Goal: Information Seeking & Learning: Learn about a topic

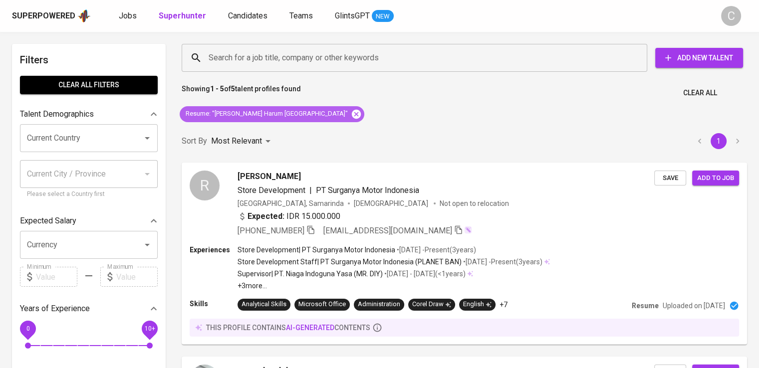
click at [351, 110] on icon at bounding box center [356, 114] width 11 height 11
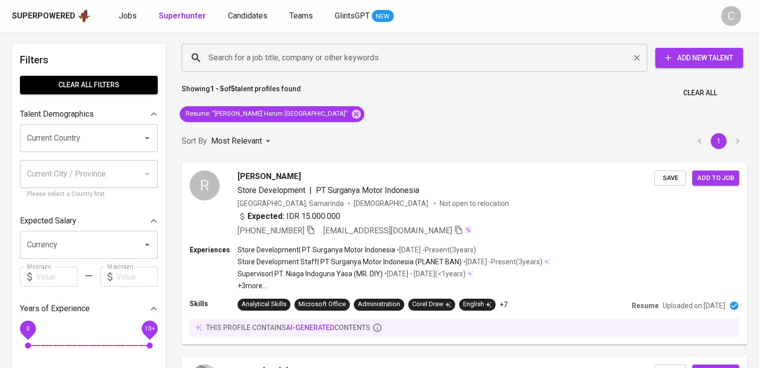
click at [294, 56] on input "Search for a job title, company or other keywords" at bounding box center [417, 57] width 422 height 19
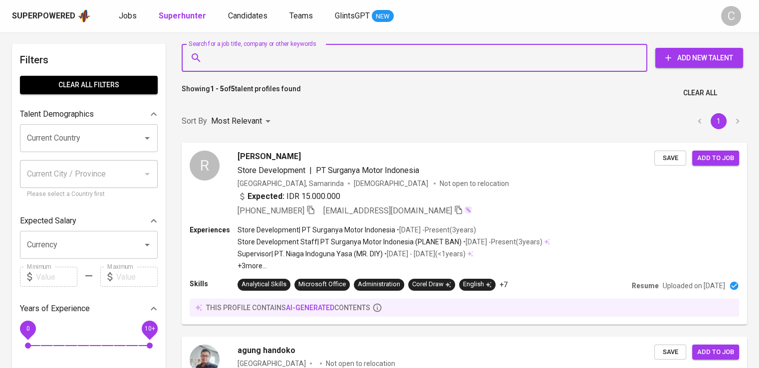
click at [294, 56] on input "Search for a job title, company or other keywords" at bounding box center [417, 57] width 422 height 19
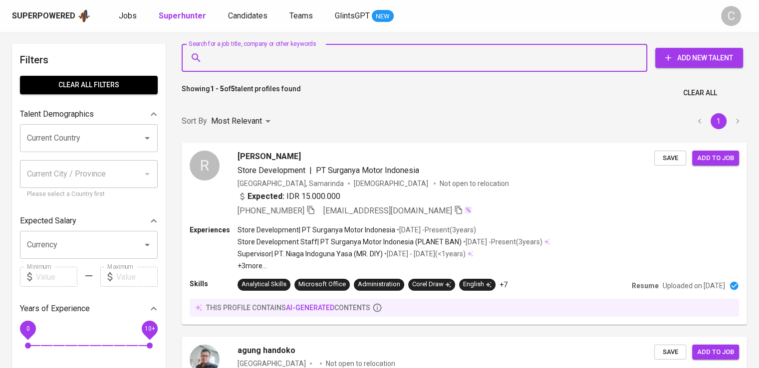
click at [294, 56] on input "Search for a job title, company or other keywords" at bounding box center [417, 57] width 422 height 19
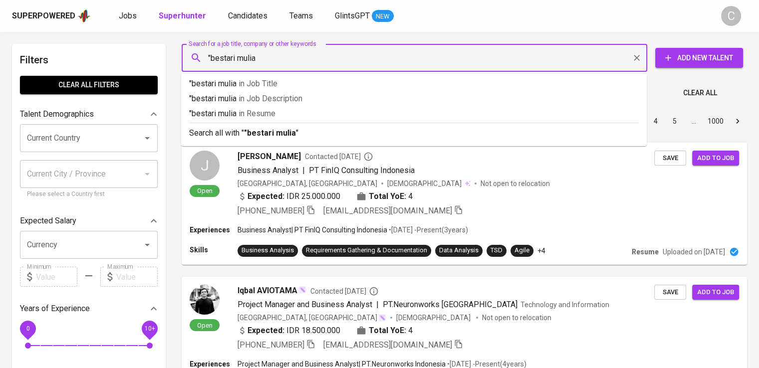
type input ""bestari mulia""
click at [306, 116] on p ""bestari mulia" in Resume" at bounding box center [414, 114] width 450 height 12
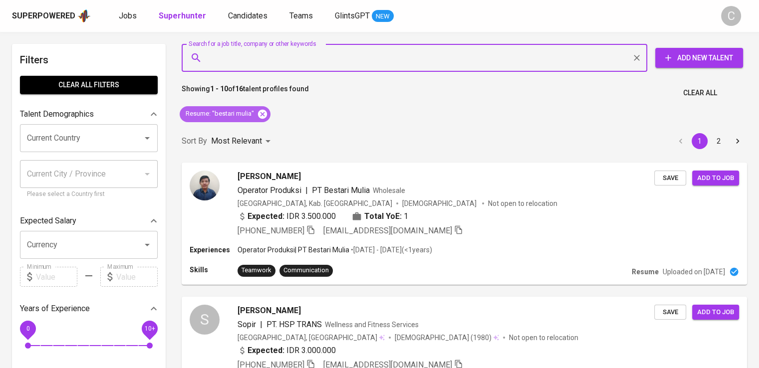
click at [261, 112] on icon at bounding box center [262, 113] width 9 height 9
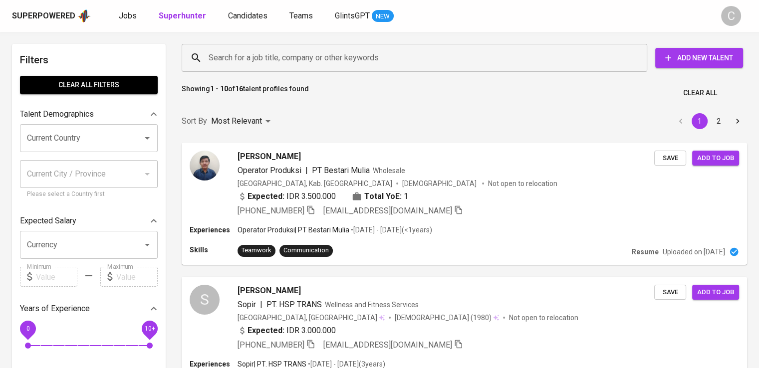
click at [315, 64] on input "Search for a job title, company or other keywords" at bounding box center [417, 57] width 422 height 19
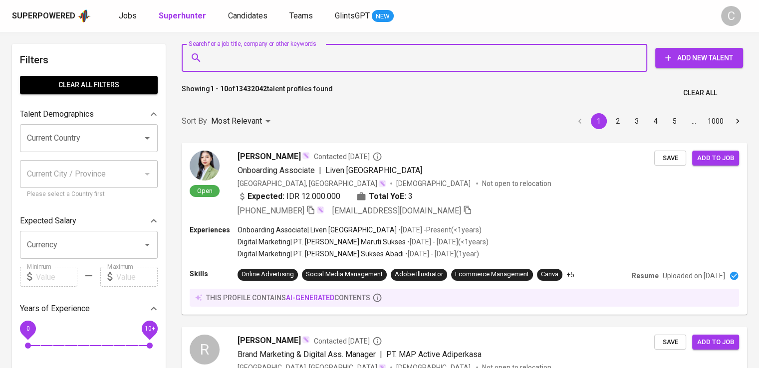
click at [294, 47] on div "Search for a job title, company or other keywords" at bounding box center [414, 58] width 465 height 28
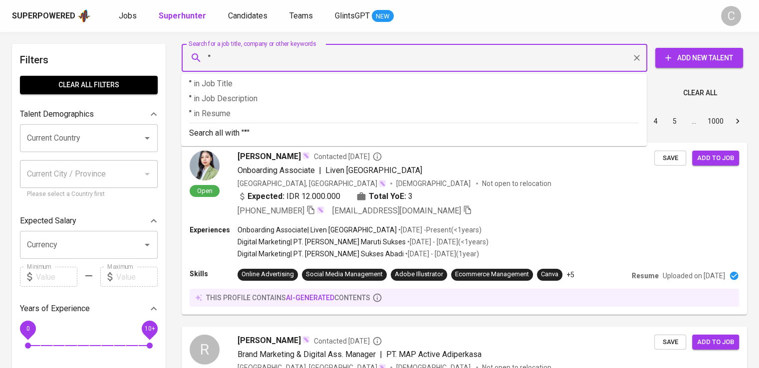
paste input "Cipta [PERSON_NAME]"
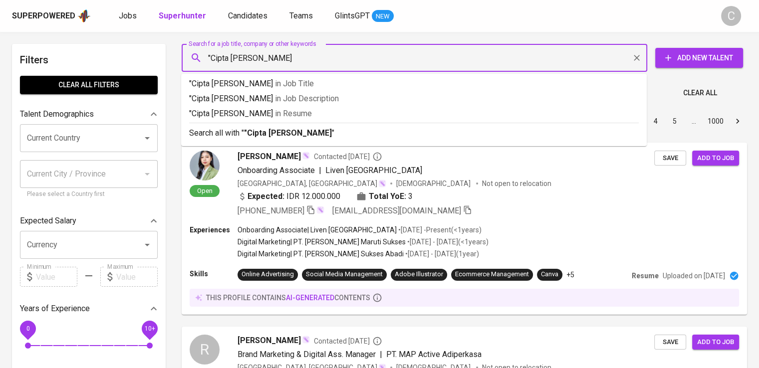
type input ""Cipta Harmoni Lestari""
click at [315, 118] on p ""Cipta Harmoni Lestari" in Resume" at bounding box center [414, 114] width 450 height 12
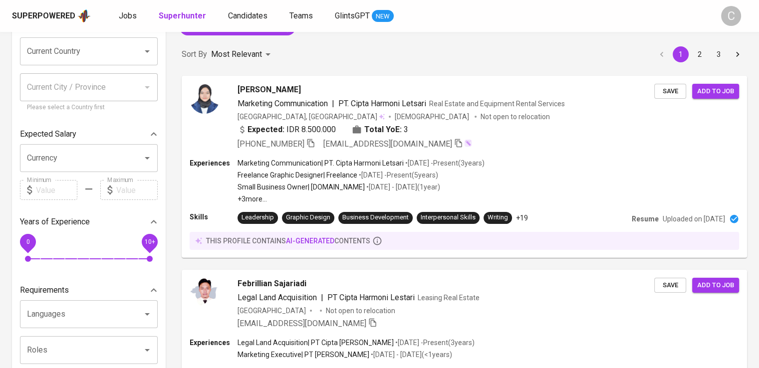
scroll to position [83, 0]
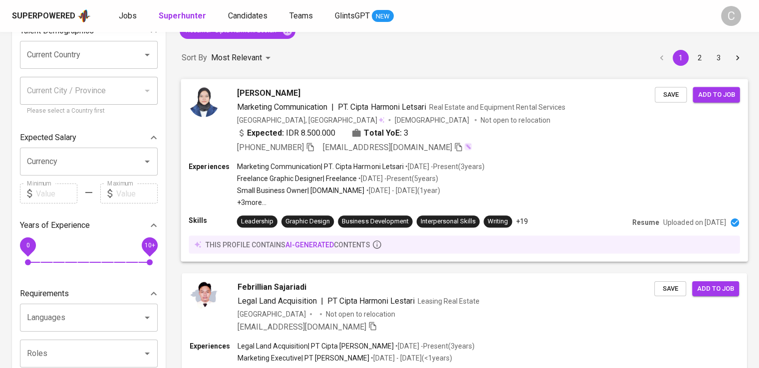
click at [438, 140] on div "Expected: IDR 8.500.000 Total YoE: 3" at bounding box center [446, 134] width 418 height 14
click at [449, 203] on div at bounding box center [379, 184] width 759 height 368
click at [449, 203] on p "+3 more ..." at bounding box center [360, 203] width 247 height 10
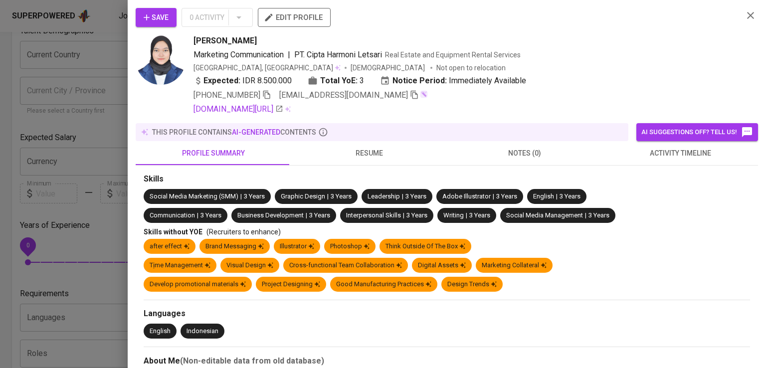
click at [663, 46] on div "[PERSON_NAME]" at bounding box center [465, 41] width 542 height 12
click at [267, 96] on icon "button" at bounding box center [266, 94] width 9 height 9
click at [104, 100] on div at bounding box center [383, 184] width 766 height 368
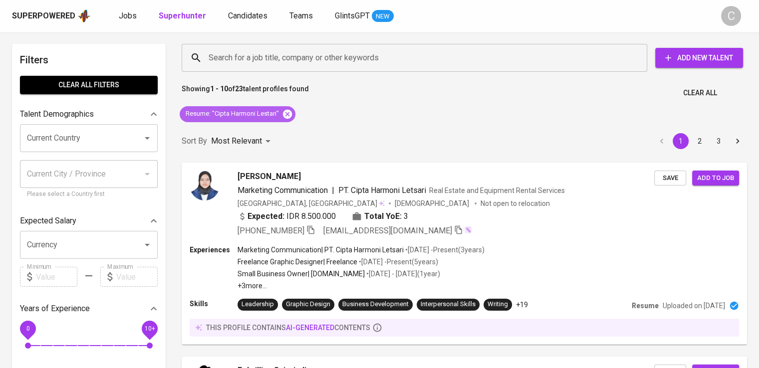
click at [288, 114] on icon at bounding box center [287, 114] width 11 height 11
click at [288, 126] on div "Sort By Most Relevant MOST_RELEVANT 1 2 3" at bounding box center [464, 141] width 577 height 30
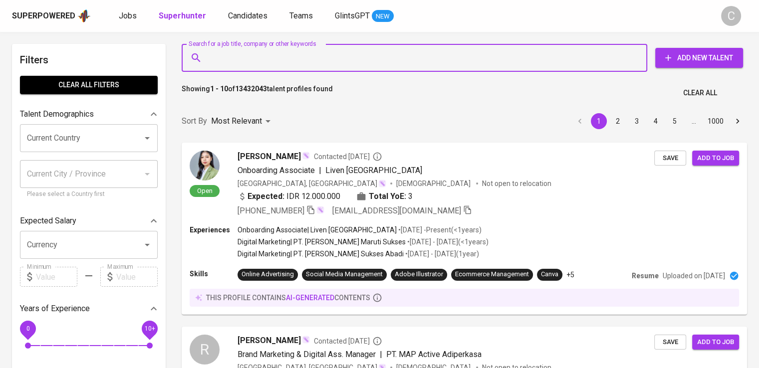
click at [280, 60] on input "Search for a job title, company or other keywords" at bounding box center [417, 57] width 422 height 19
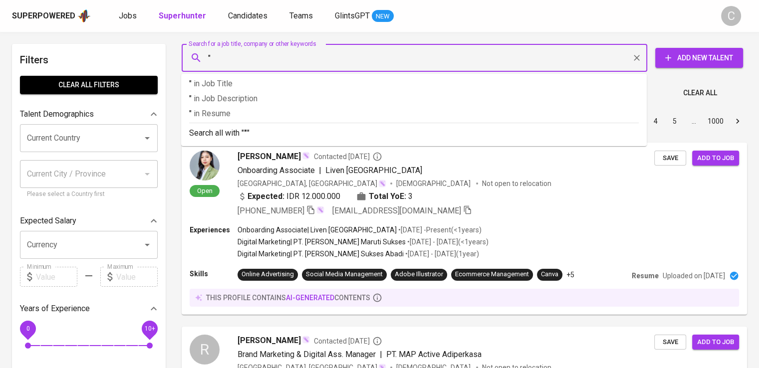
paste input "Powertrak [DEMOGRAPHIC_DATA]"
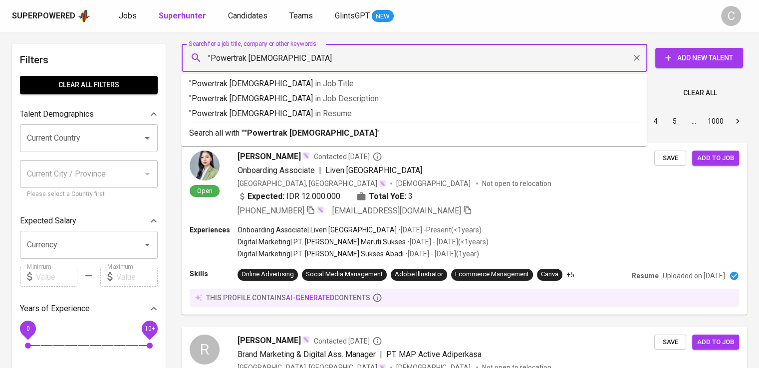
type input ""Powertrak Perkasa""
click at [323, 120] on li ""Powertrak Perkasa" in Resume" at bounding box center [413, 115] width 465 height 15
